Goal: Task Accomplishment & Management: Complete application form

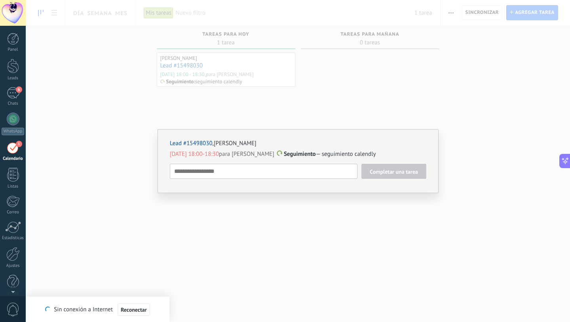
click at [413, 174] on span "Completar una tarea" at bounding box center [394, 172] width 48 height 6
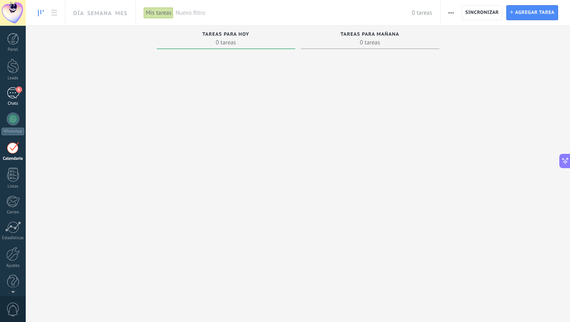
click at [18, 101] on div "Chats" at bounding box center [13, 103] width 23 height 5
